Goal: Contribute content

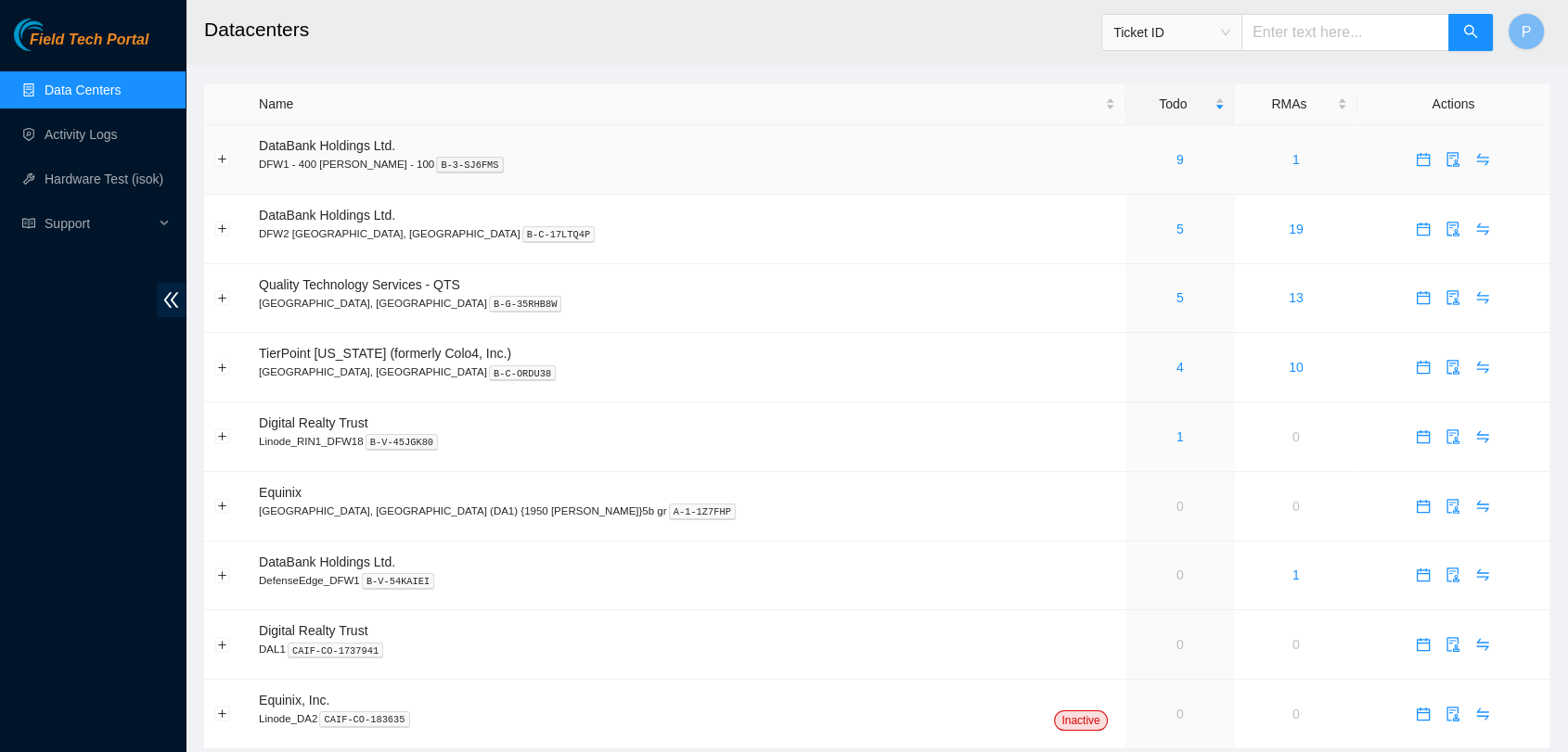
click at [1135, 167] on div "9" at bounding box center [1180, 159] width 89 height 21
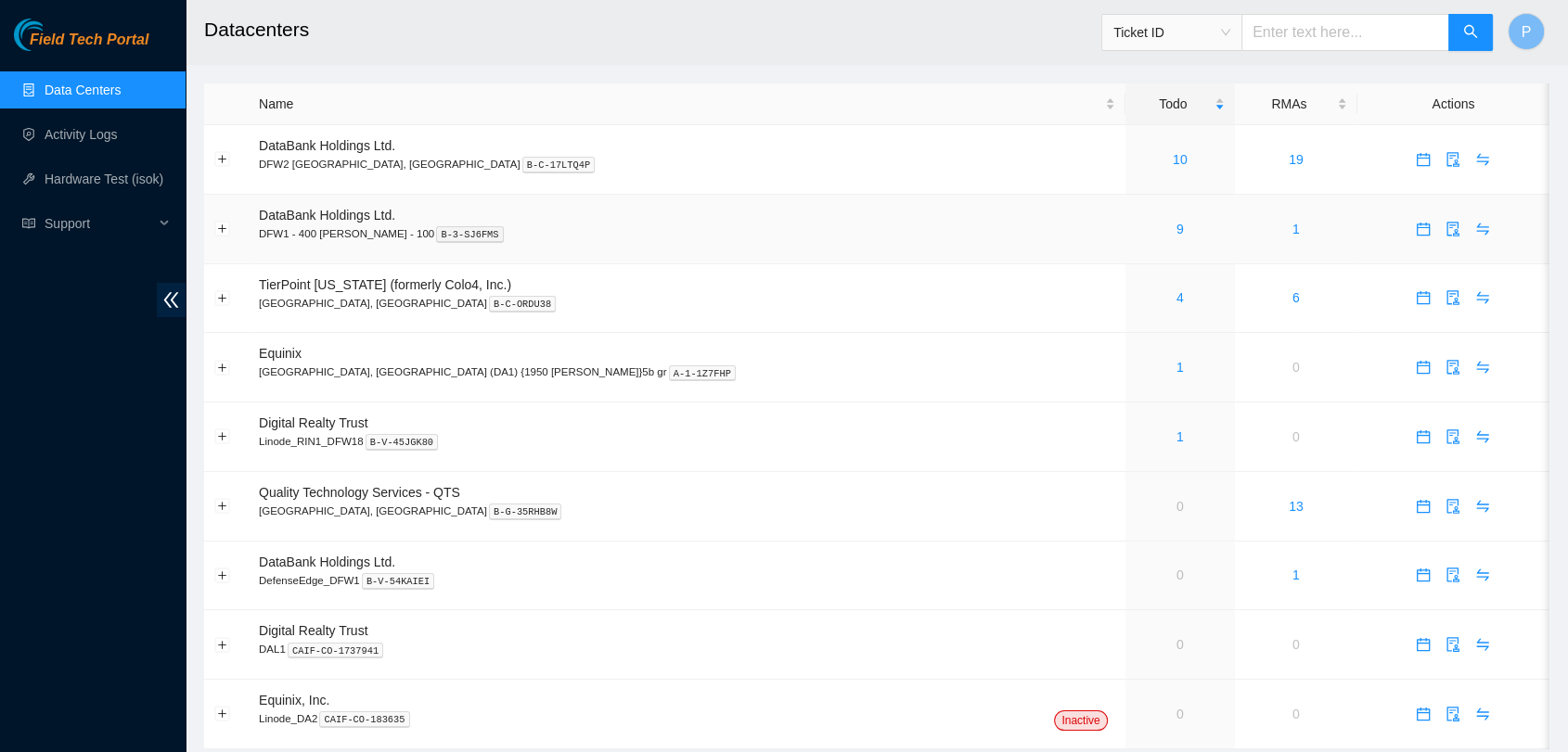
click at [1135, 230] on div "9" at bounding box center [1180, 229] width 89 height 21
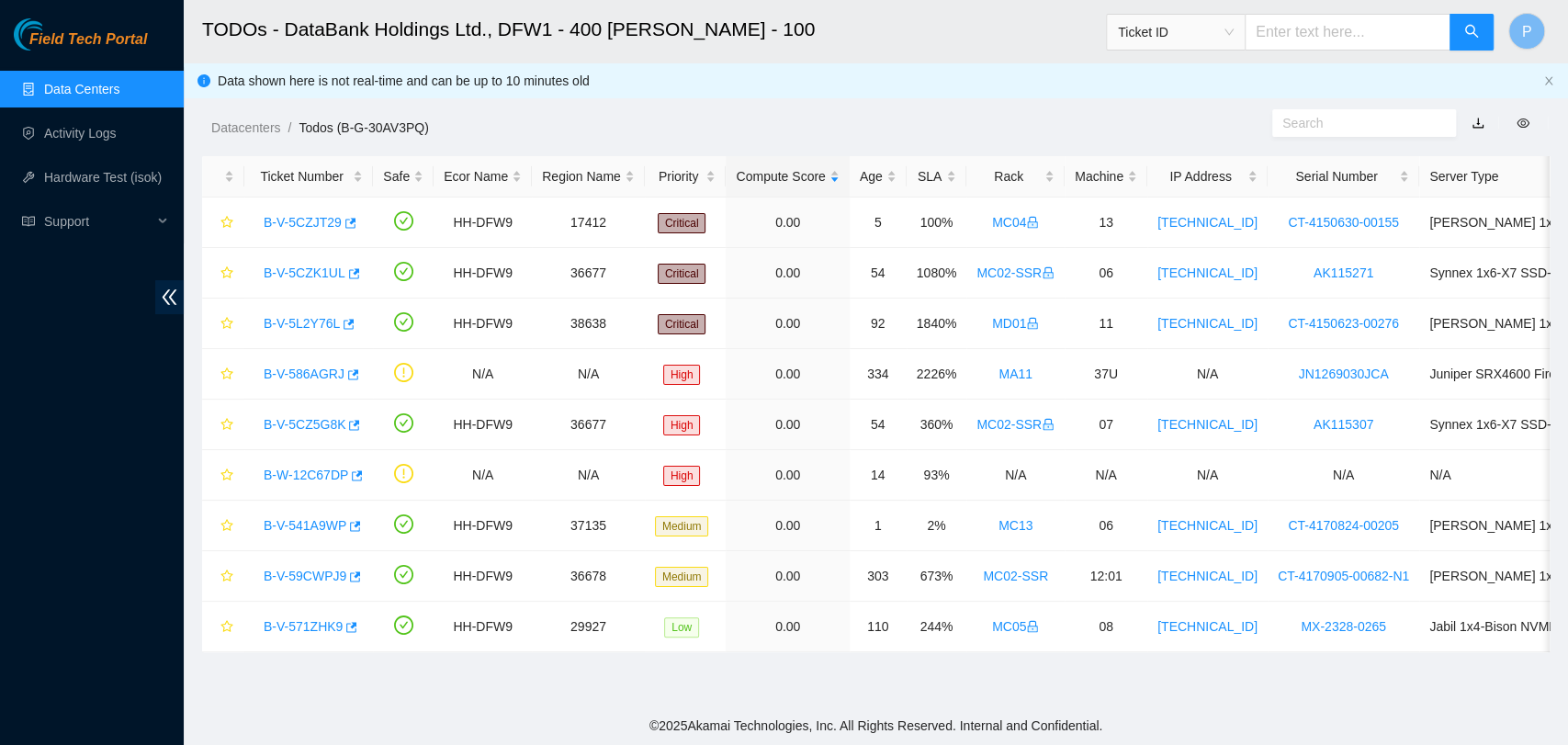
click at [125, 112] on ul "Data Centers Activity Logs Hardware Test (isok) Support" at bounding box center [91, 154] width 184 height 176
click at [117, 126] on link "Activity Logs" at bounding box center [81, 133] width 73 height 15
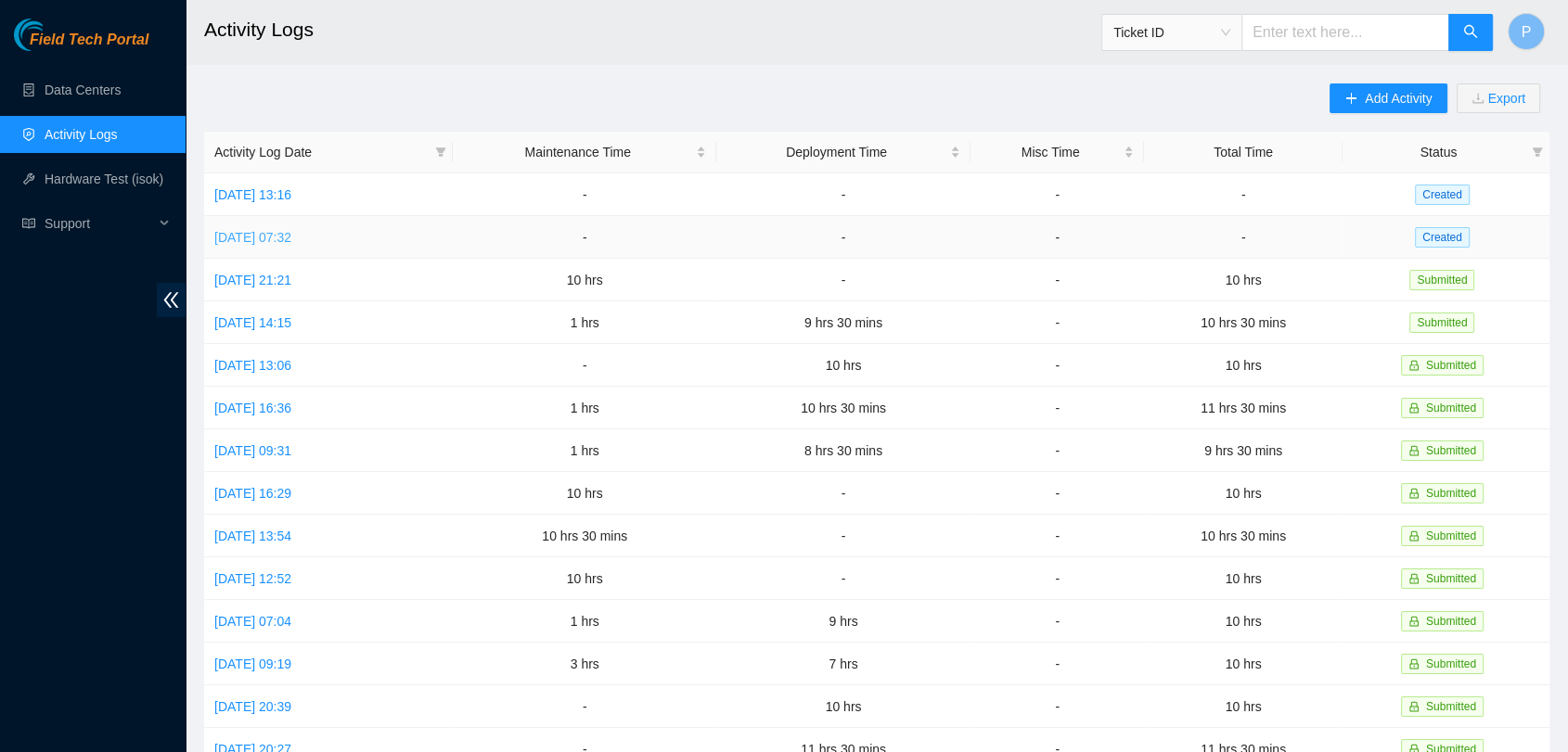
click at [291, 230] on link "[DATE] 07:32" at bounding box center [253, 237] width 77 height 15
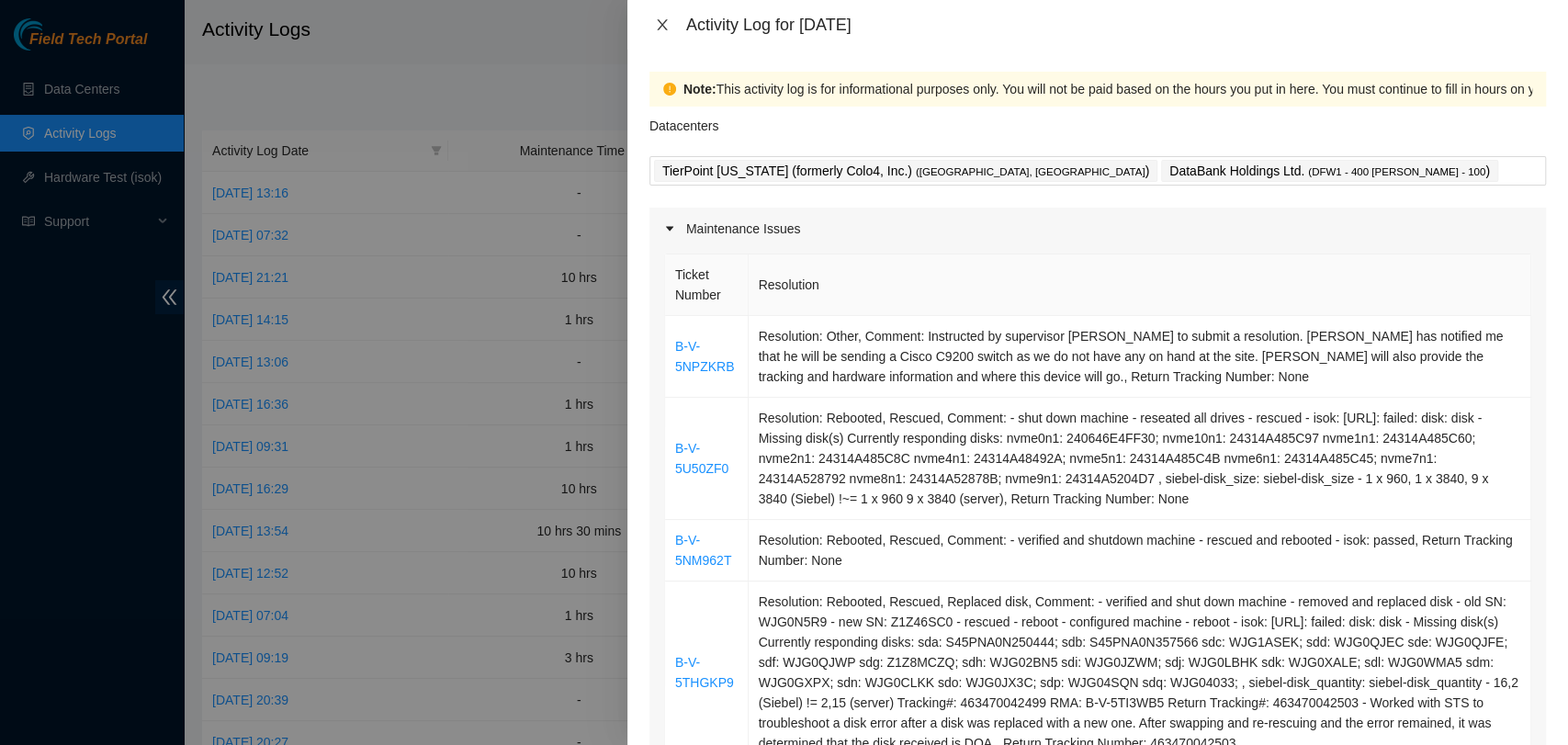
click at [659, 17] on button "Close" at bounding box center [662, 26] width 26 height 18
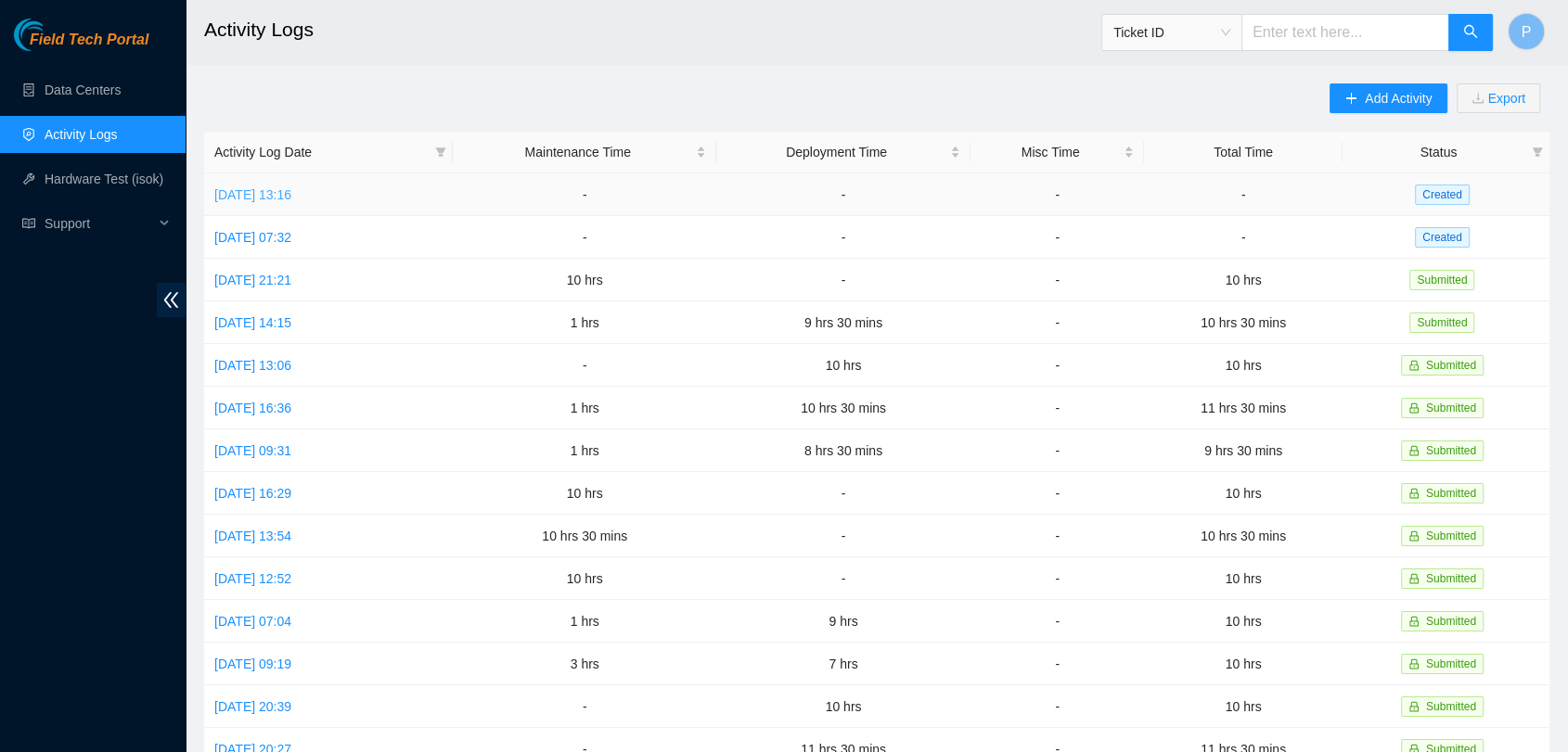
click at [291, 201] on link "[DATE] 13:16" at bounding box center [253, 194] width 77 height 15
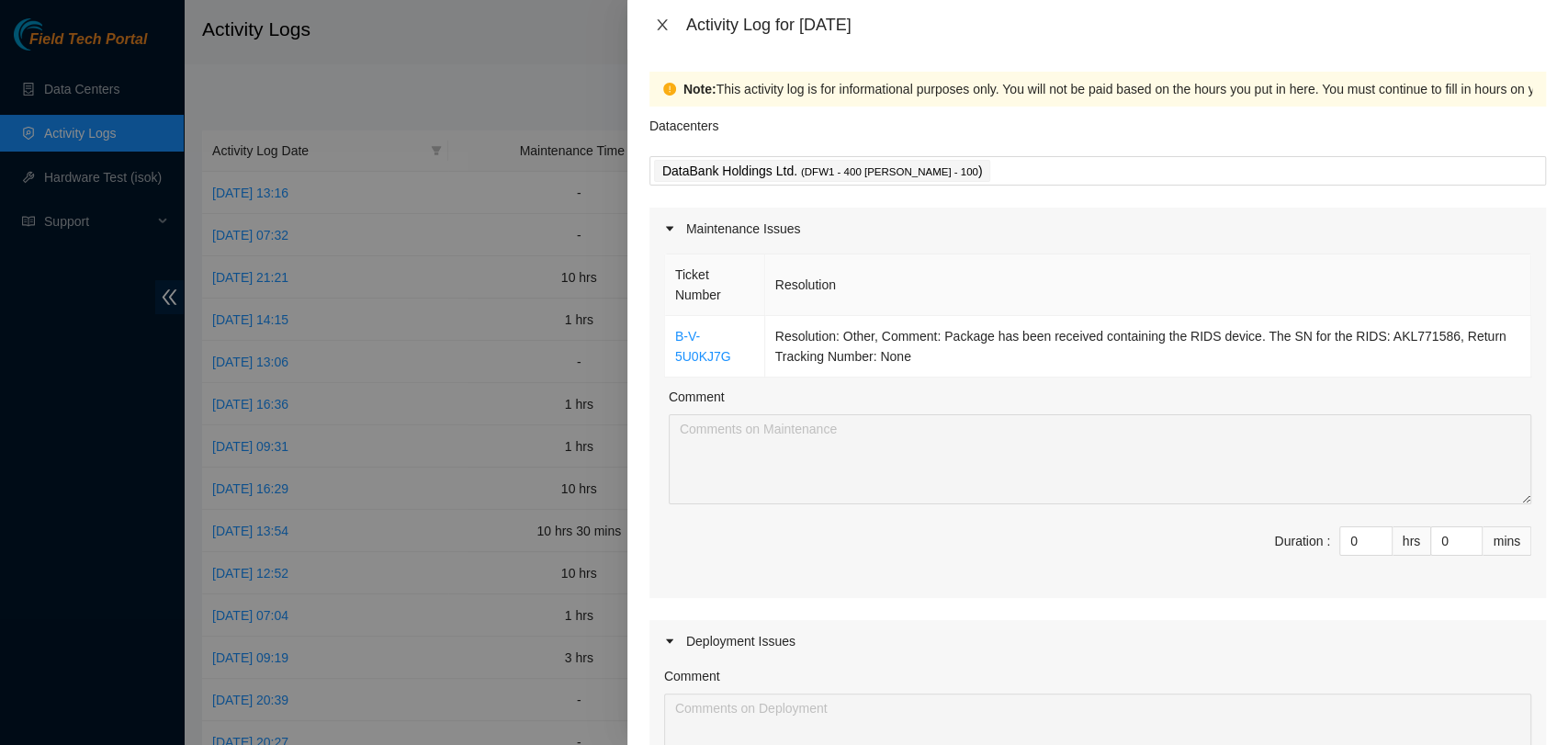
click at [667, 25] on icon "close" at bounding box center [661, 25] width 15 height 15
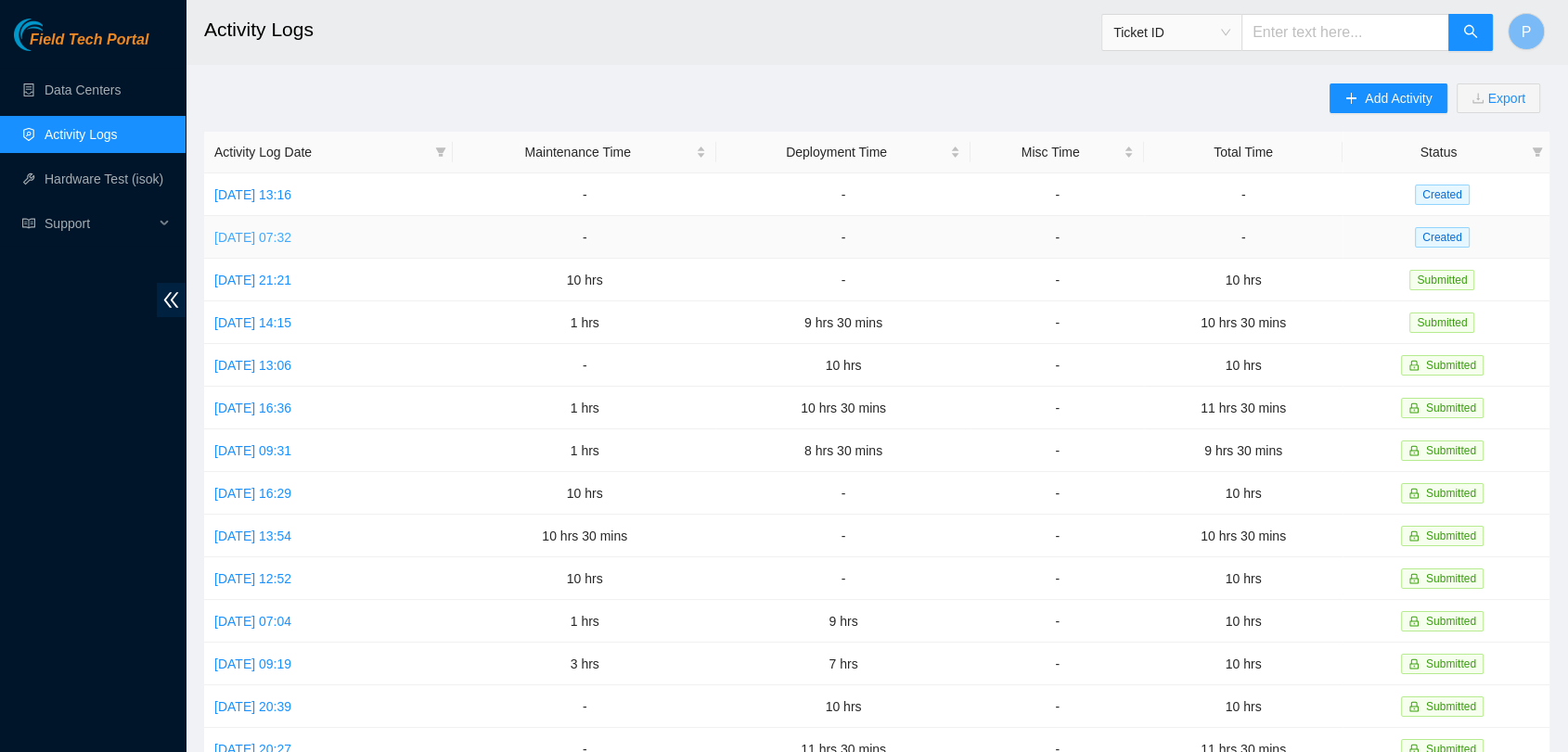
click at [279, 233] on link "[DATE] 07:32" at bounding box center [253, 237] width 77 height 15
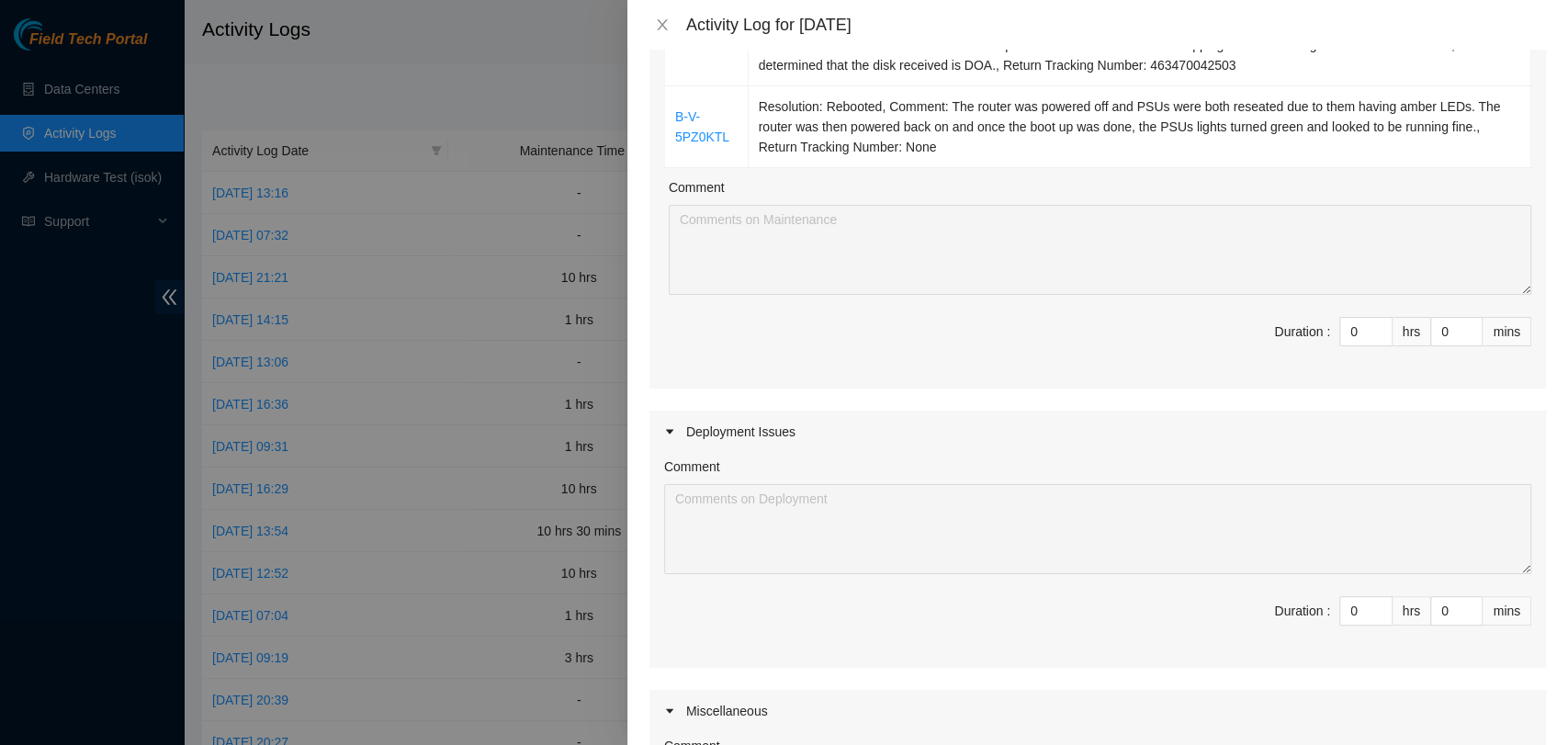
scroll to position [676, 0]
click at [1340, 335] on input "0" at bounding box center [1366, 333] width 51 height 28
type input "10"
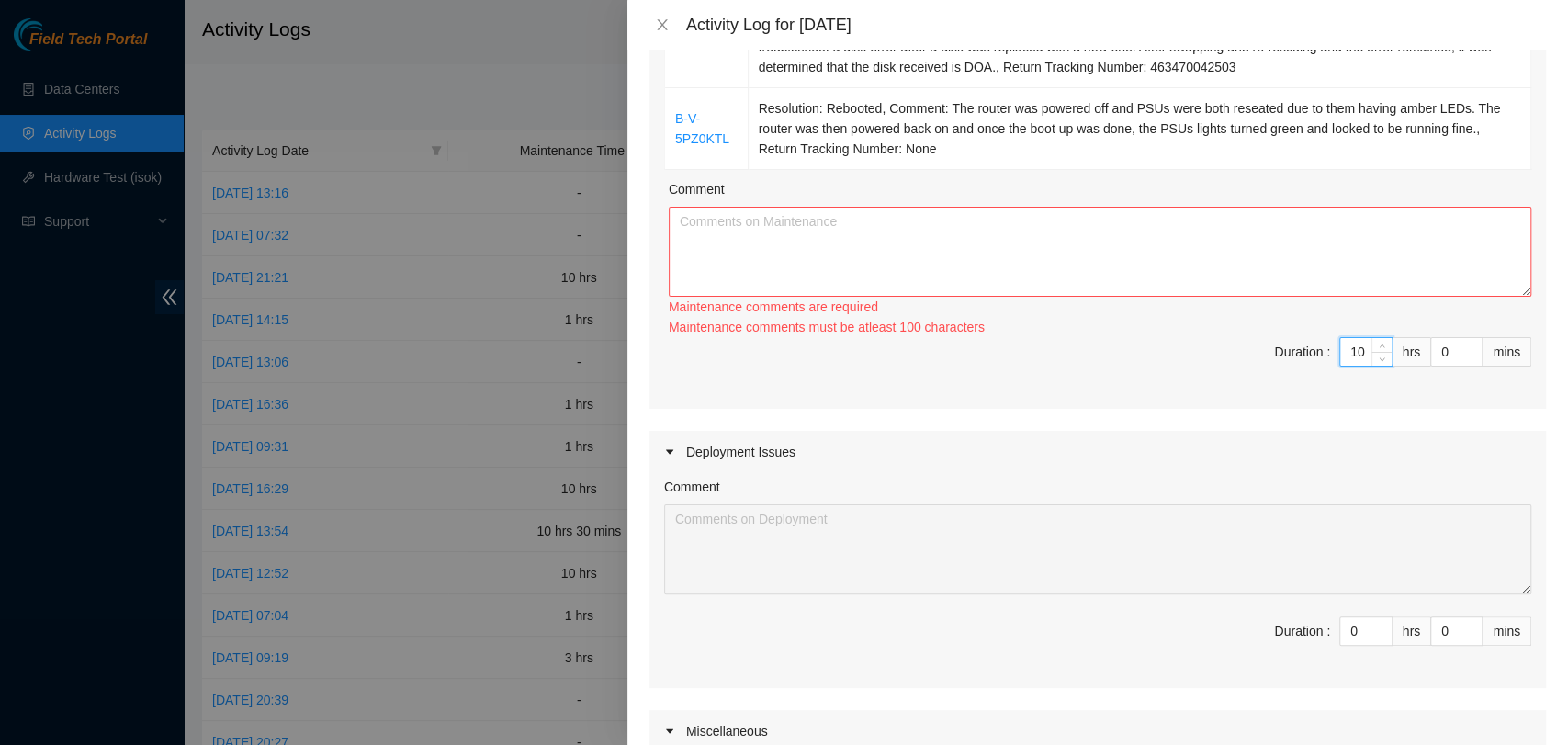
type input "10"
click at [1373, 248] on textarea "Comment" at bounding box center [1099, 252] width 863 height 90
paste textarea "Started the morning early at the [GEOGRAPHIC_DATA] site, working alongside [PER…"
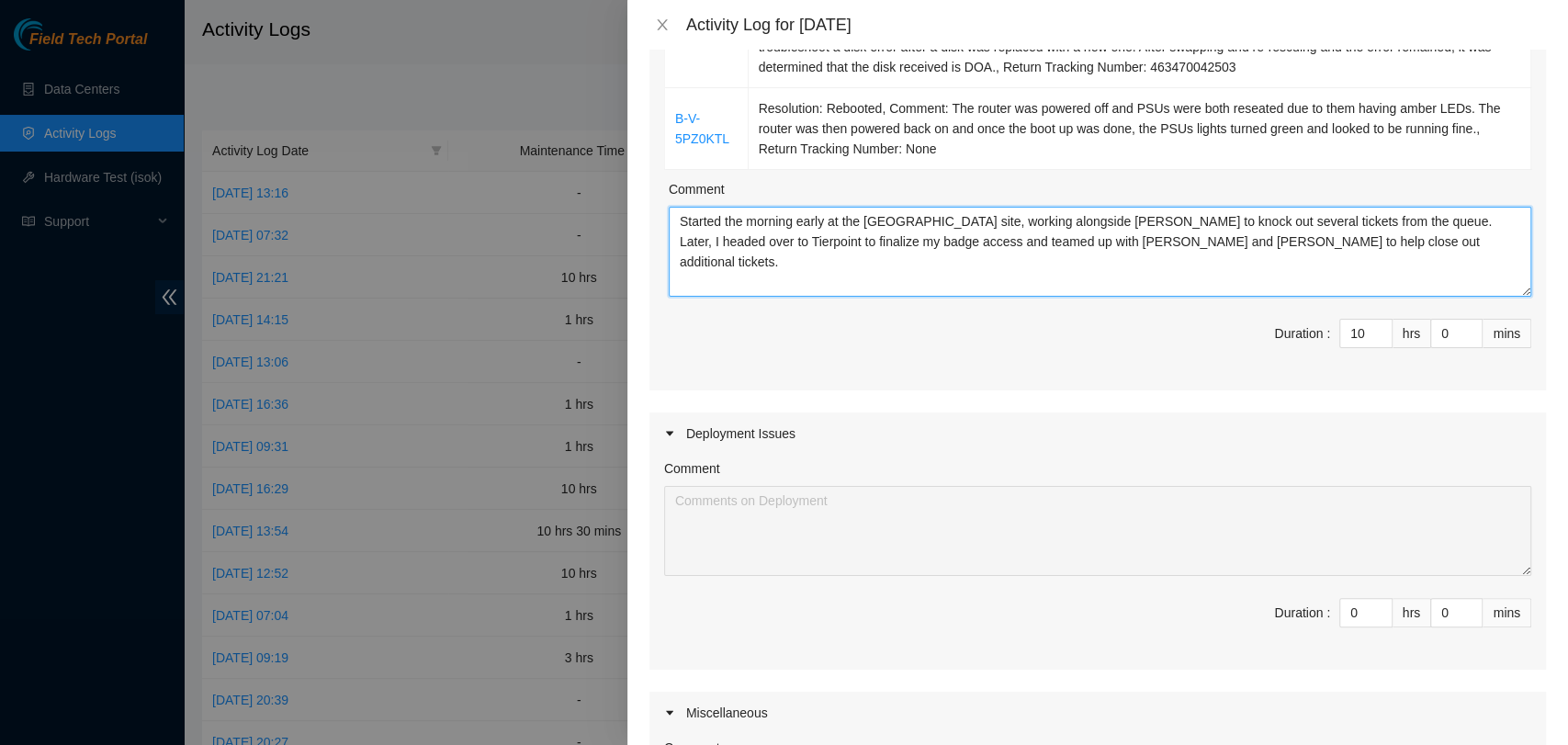
scroll to position [1080, 0]
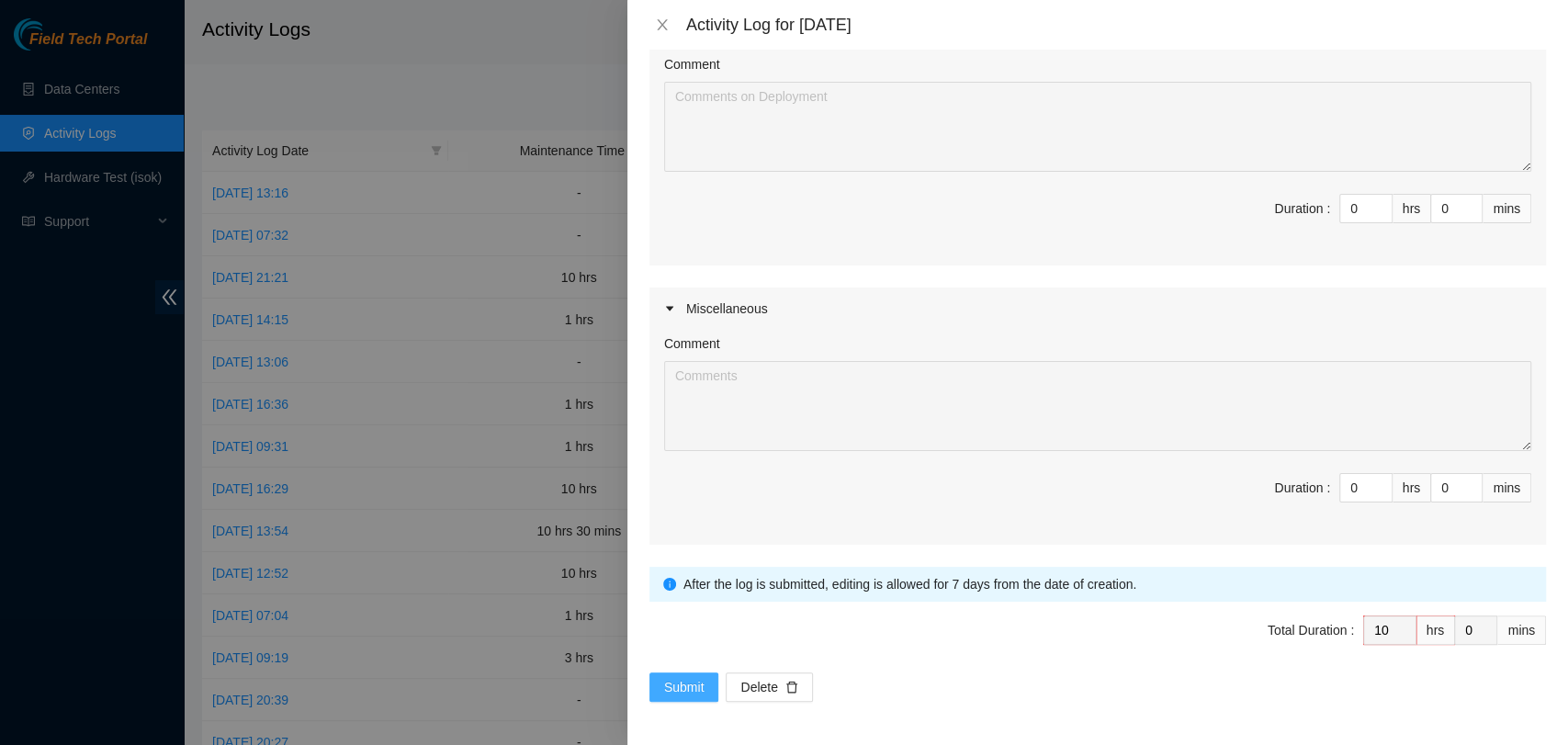
type textarea "Started the morning early at the [GEOGRAPHIC_DATA] site, working alongside [PER…"
click at [668, 678] on span "Submit" at bounding box center [684, 687] width 40 height 21
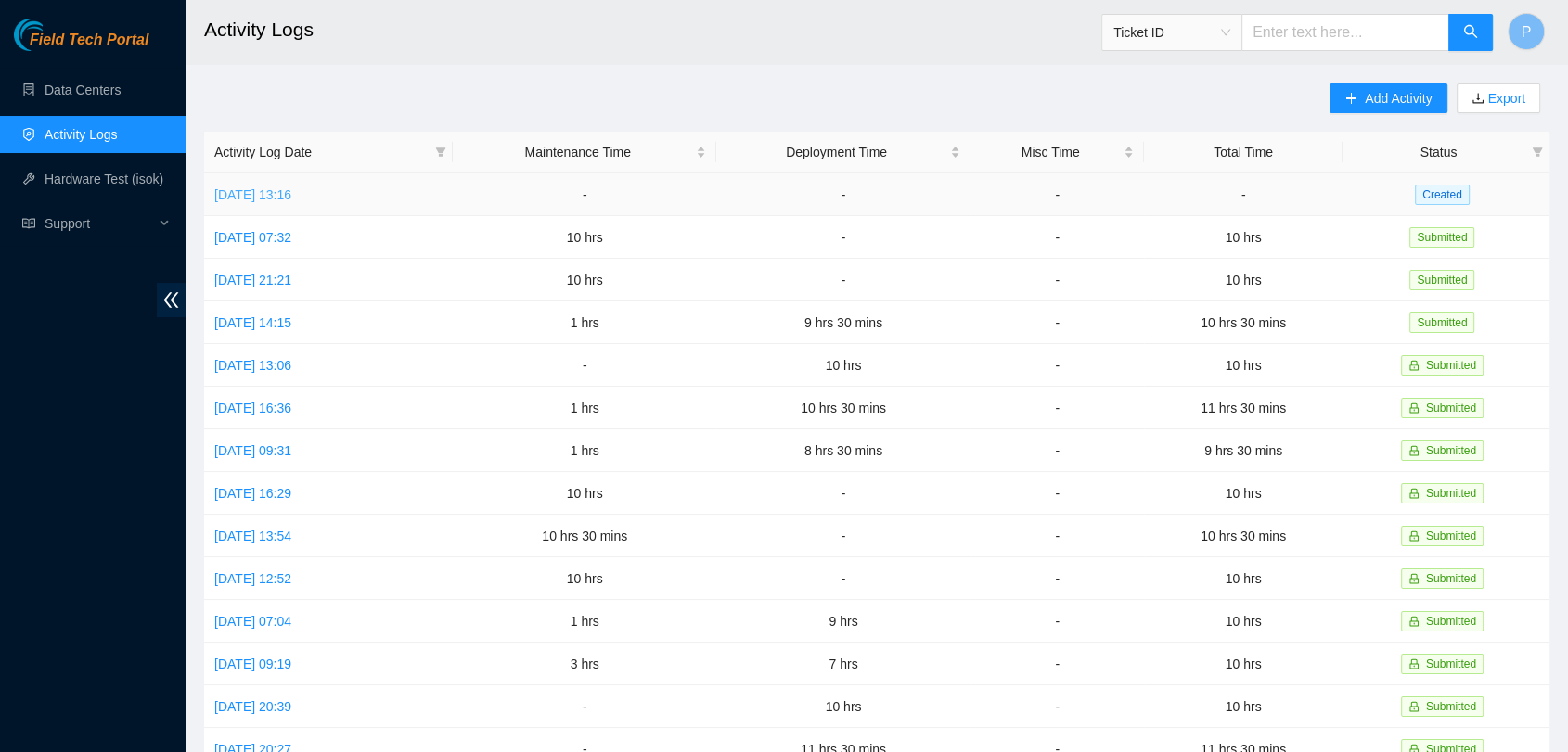
click at [291, 190] on link "[DATE] 13:16" at bounding box center [253, 194] width 77 height 15
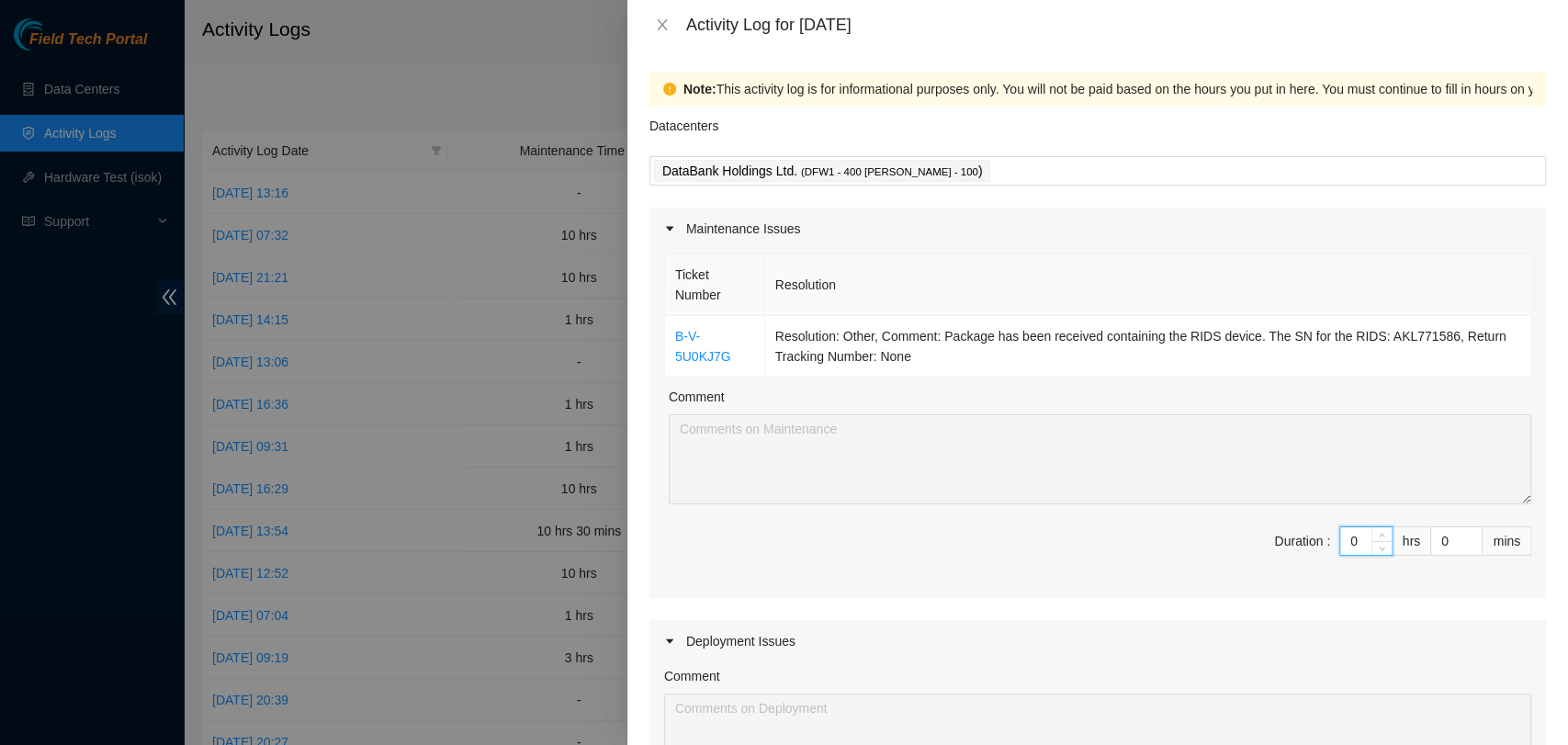
click at [1340, 534] on input "0" at bounding box center [1366, 542] width 51 height 28
type input "10"
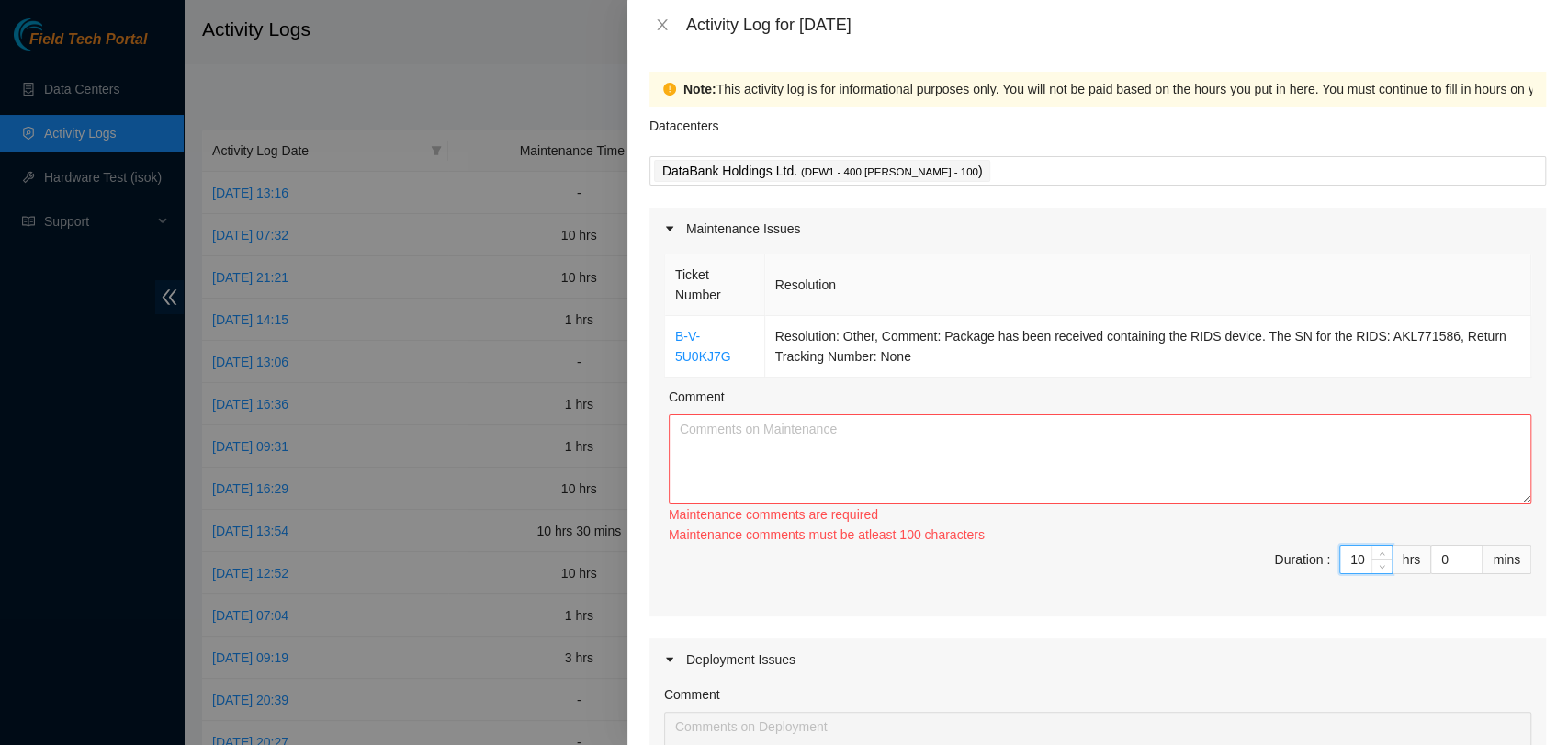
type input "10"
click at [1389, 426] on textarea "Comment" at bounding box center [1099, 460] width 863 height 90
paste textarea "Completed the ticket referenced above per [PERSON_NAME] request by receiving a …"
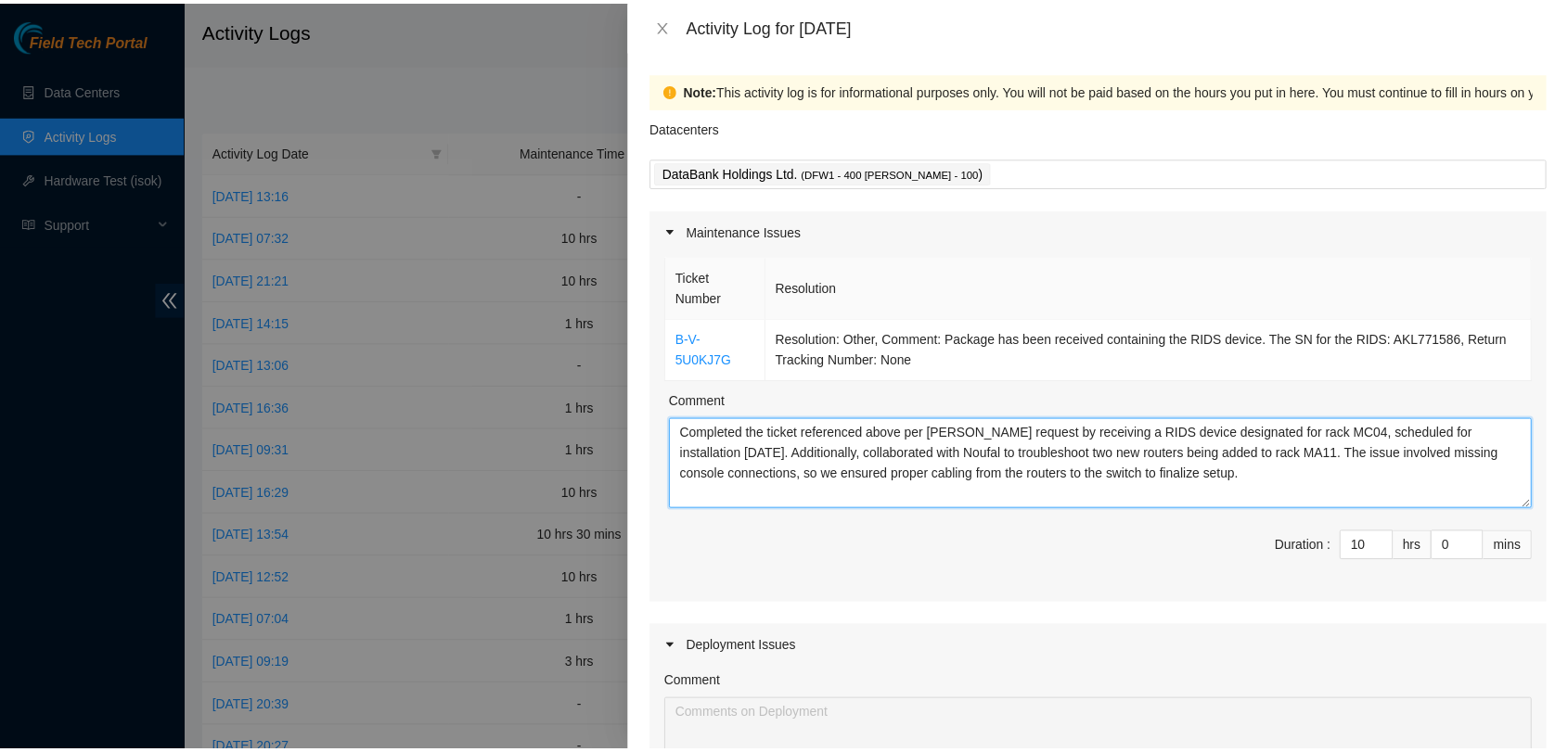
scroll to position [618, 0]
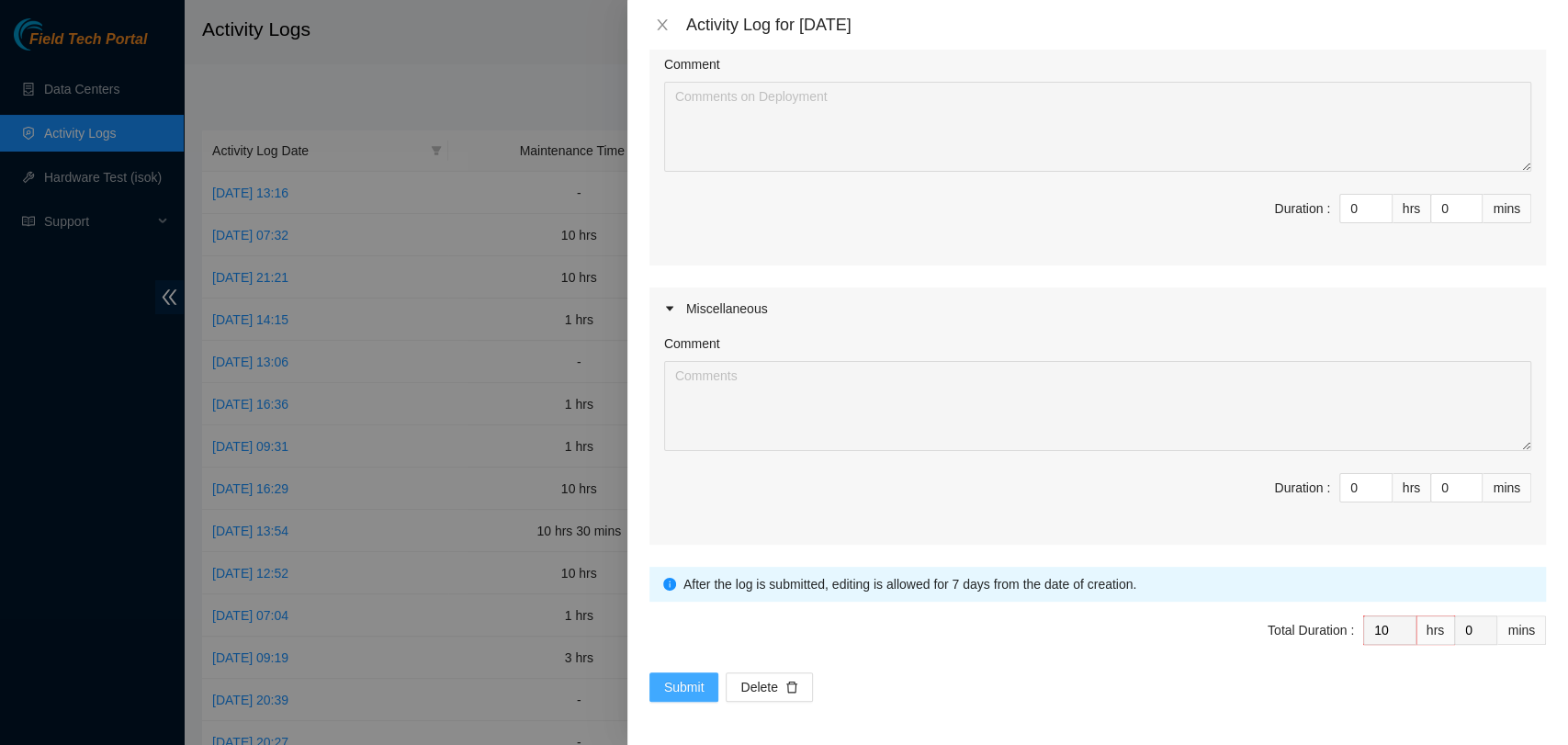
type textarea "Completed the ticket referenced above per [PERSON_NAME] request by receiving a …"
click at [696, 681] on span "Submit" at bounding box center [684, 687] width 40 height 21
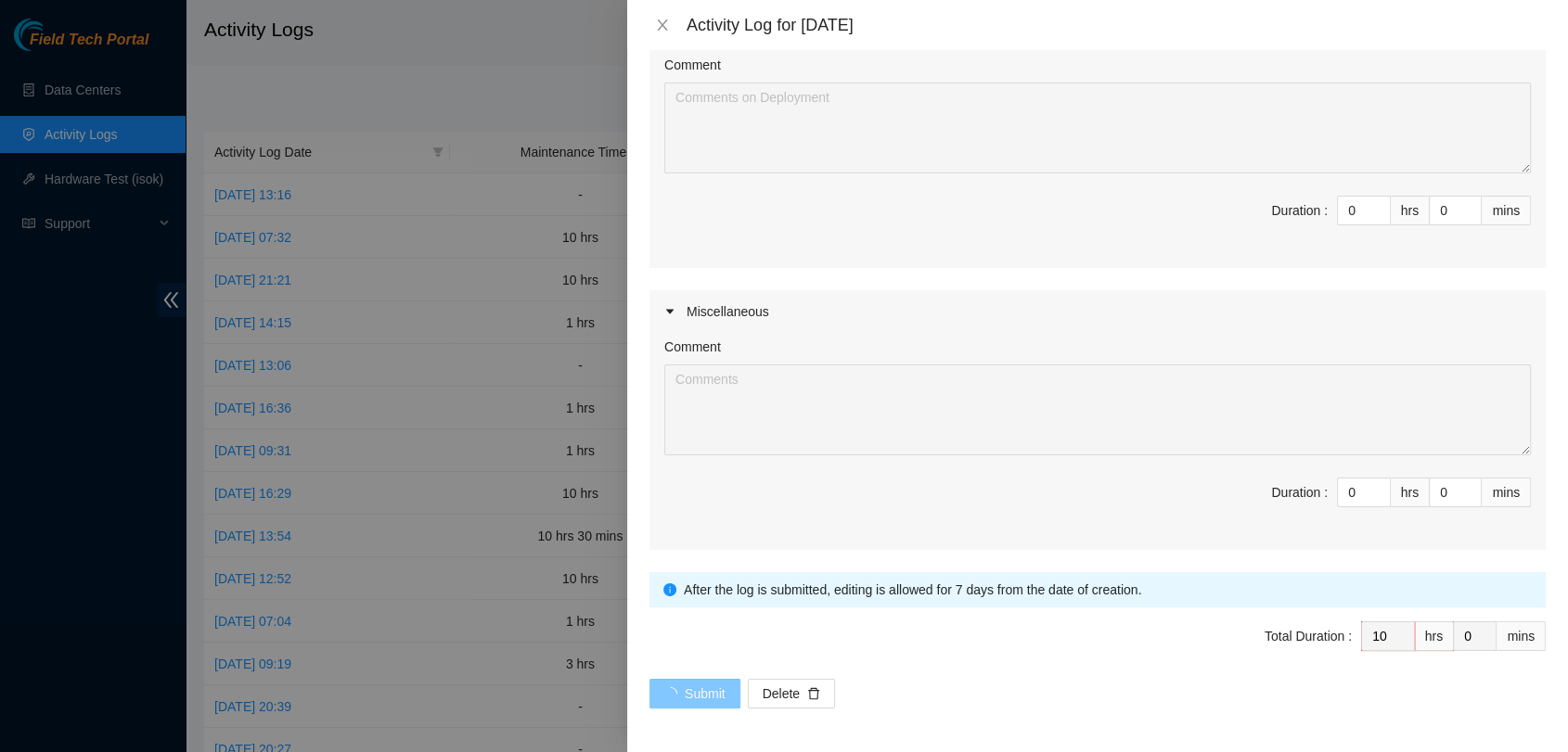
scroll to position [0, 0]
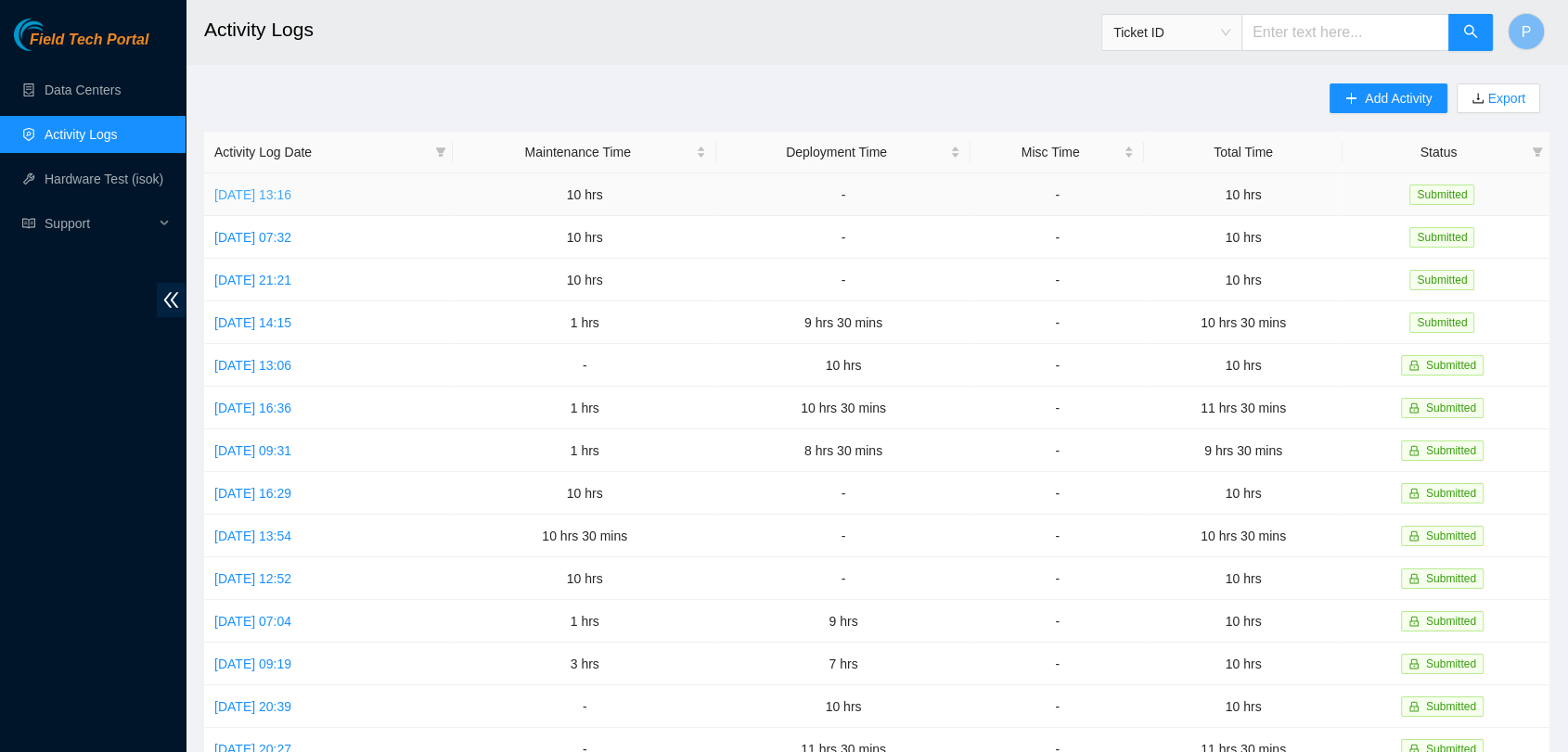
click at [278, 188] on link "[DATE] 13:16" at bounding box center [253, 194] width 77 height 15
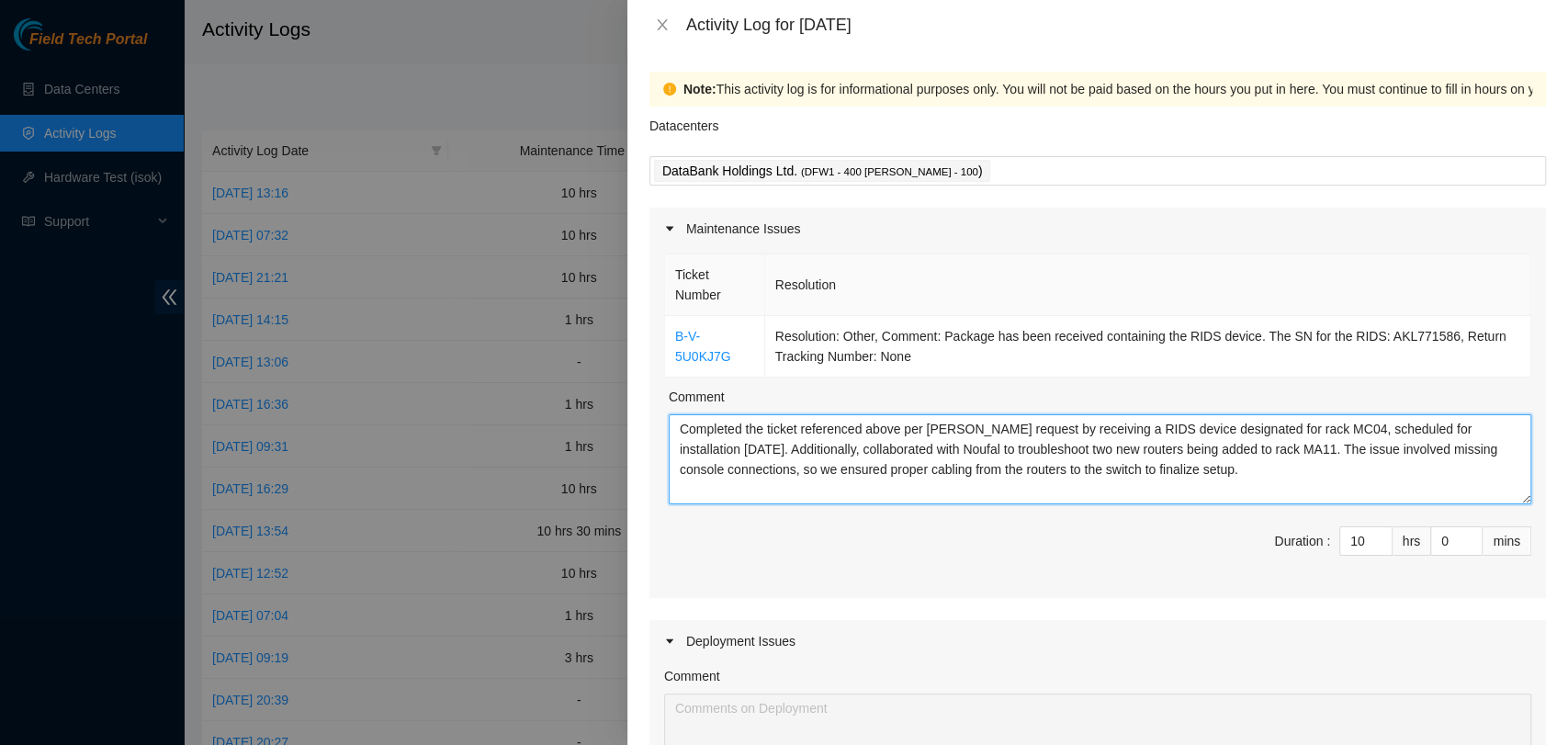
drag, startPoint x: 1201, startPoint y: 481, endPoint x: 637, endPoint y: 409, distance: 568.6
click at [637, 409] on div "Note: This activity log is for informational purposes only. You will not be pai…" at bounding box center [1096, 397] width 940 height 696
click at [660, 17] on button "Close" at bounding box center [662, 26] width 26 height 18
